Goal: Transaction & Acquisition: Book appointment/travel/reservation

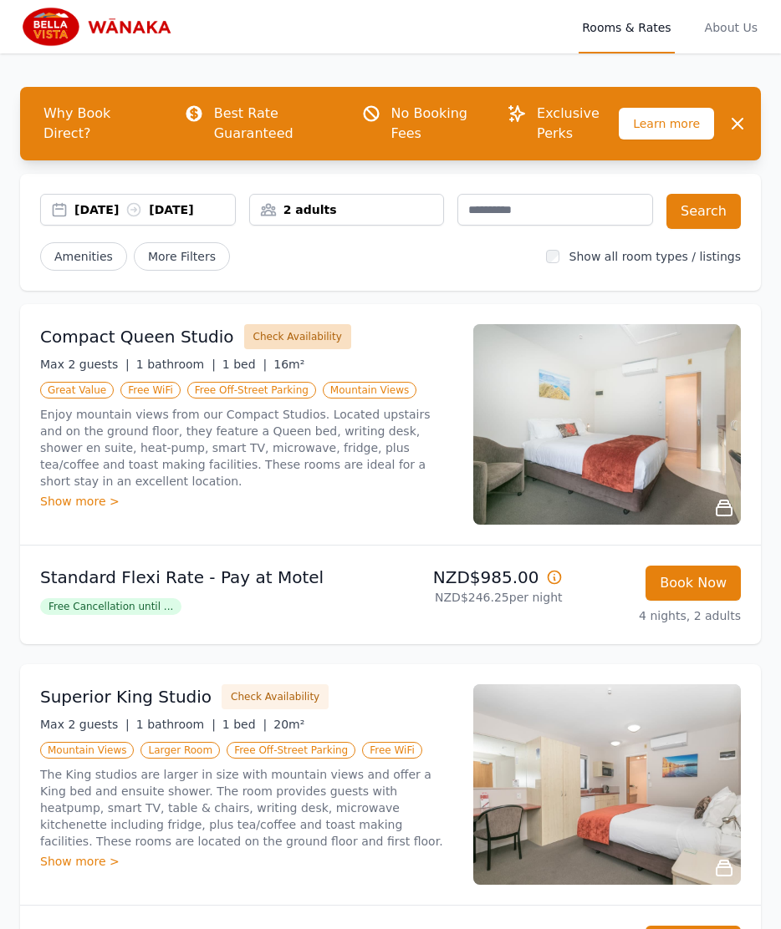
click at [276, 349] on button "Check Availability" at bounding box center [297, 336] width 107 height 25
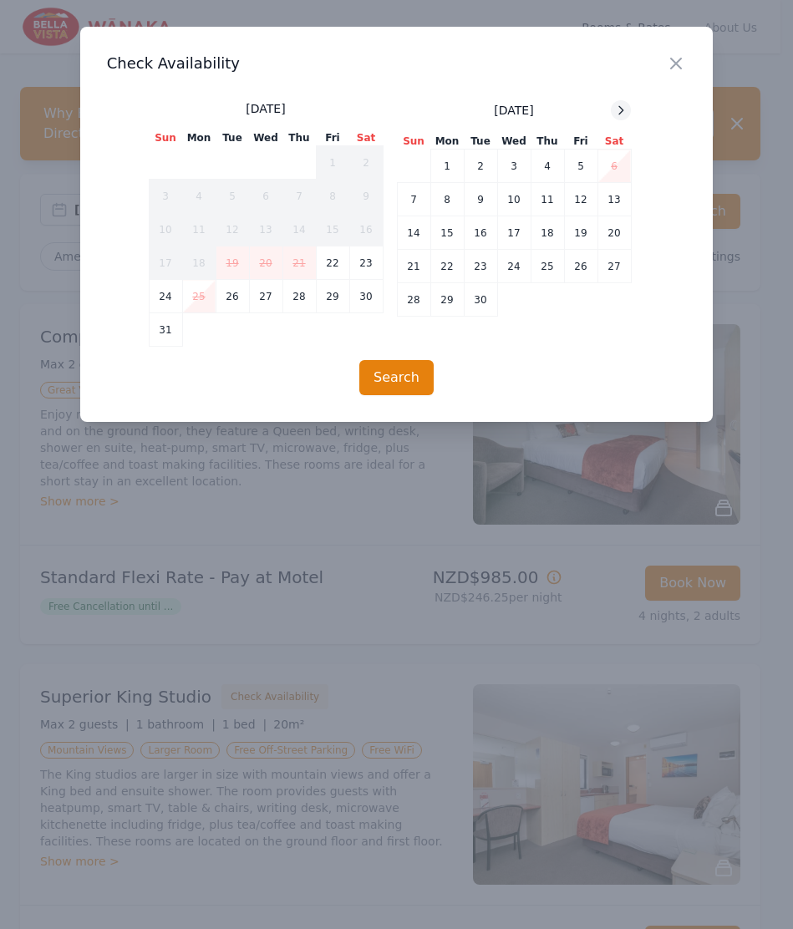
click at [624, 109] on icon at bounding box center [620, 110] width 13 height 13
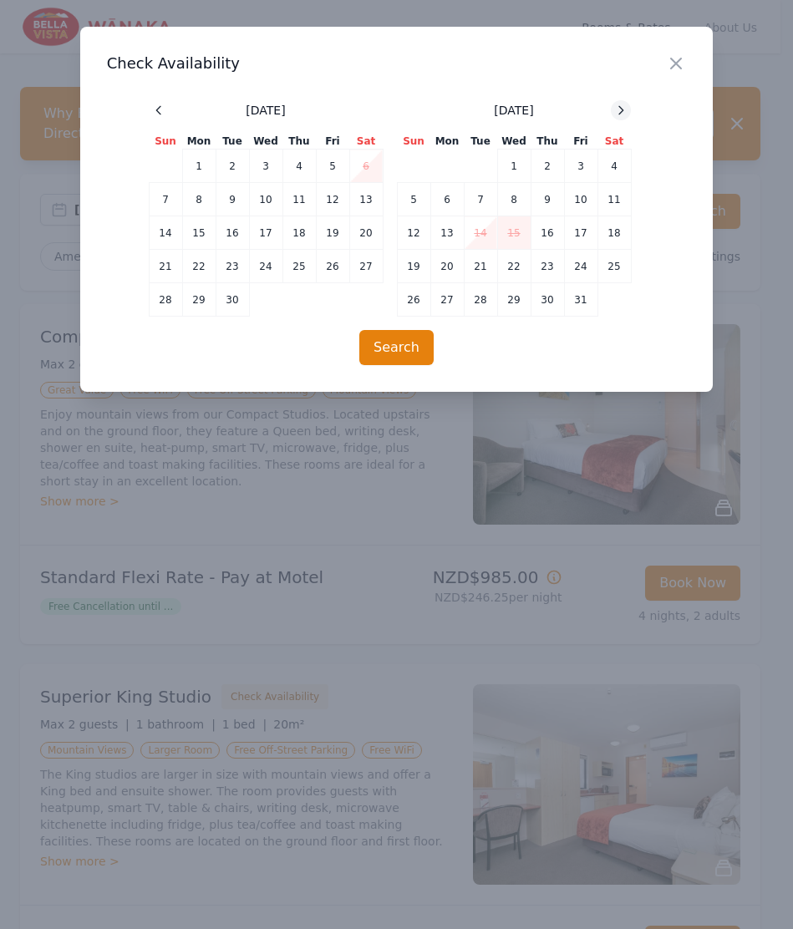
click at [624, 109] on icon at bounding box center [620, 110] width 13 height 13
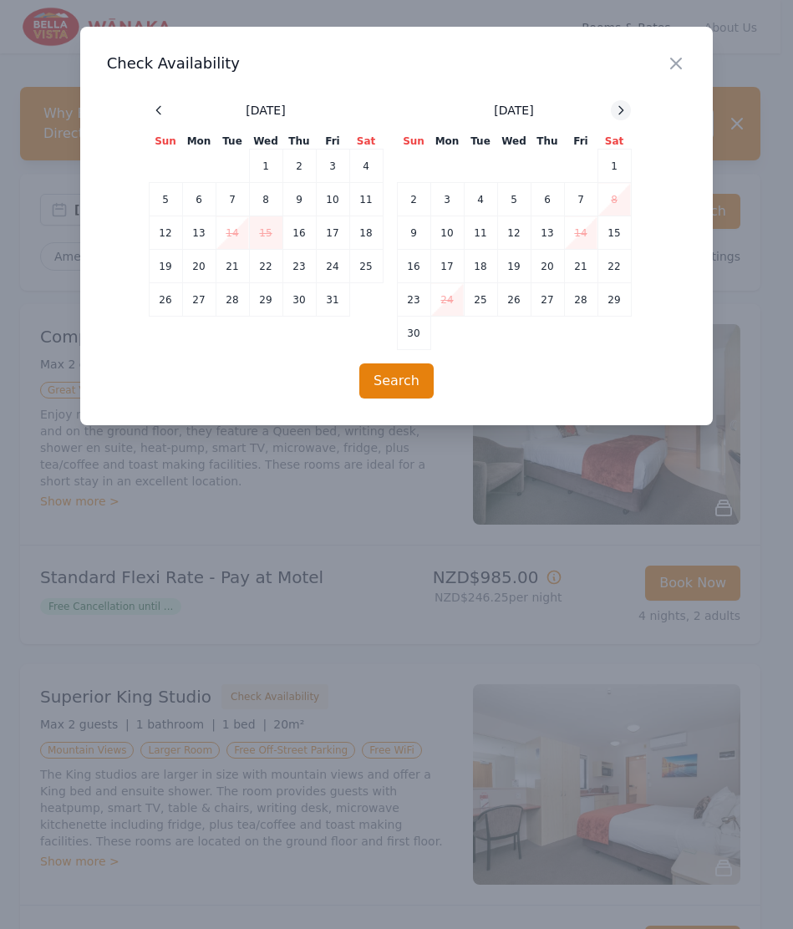
click at [624, 109] on icon at bounding box center [620, 110] width 13 height 13
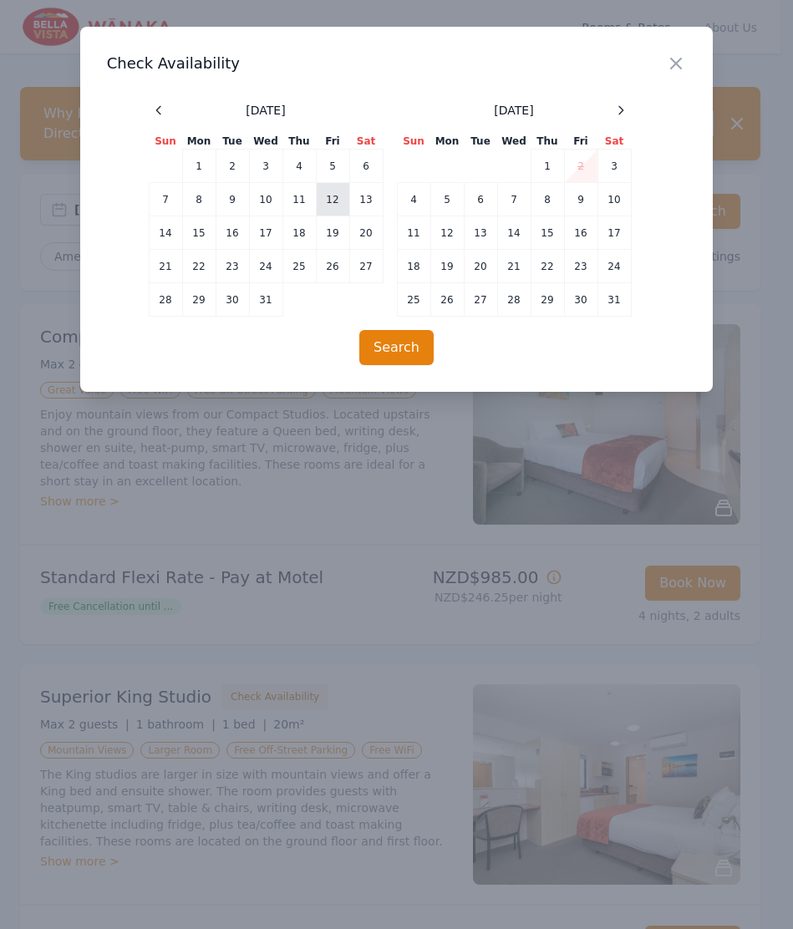
click at [331, 202] on td "12" at bounding box center [332, 199] width 33 height 33
click at [237, 227] on td "16" at bounding box center [232, 232] width 33 height 33
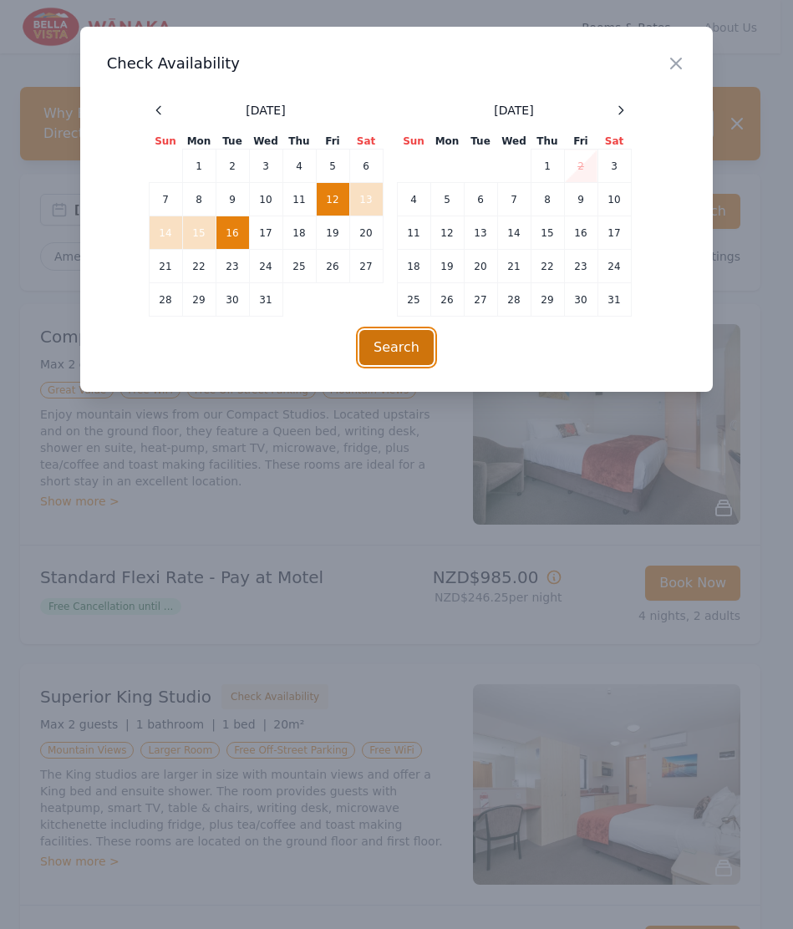
click at [405, 352] on button "Search" at bounding box center [396, 347] width 74 height 35
